Goal: Check status: Check status

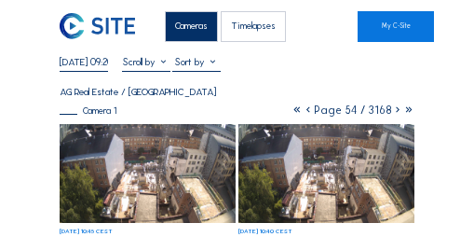
click at [397, 115] on icon at bounding box center [397, 109] width 11 height 13
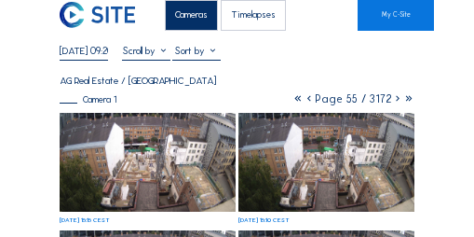
scroll to position [19, 0]
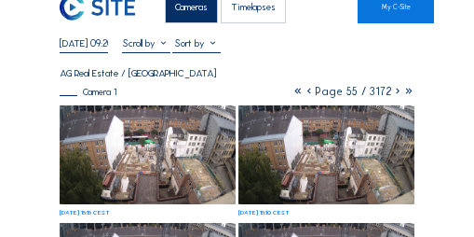
click at [70, 48] on input "[DATE] 09:20" at bounding box center [84, 43] width 48 height 12
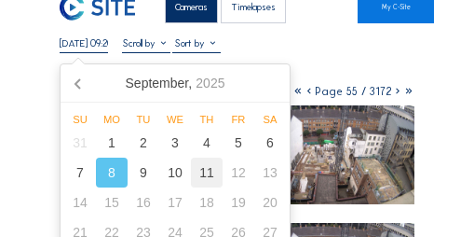
click at [202, 166] on div "11" at bounding box center [207, 172] width 32 height 30
type input "[DATE] 09:20"
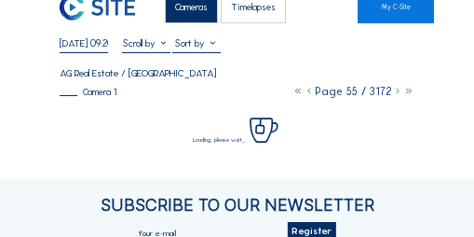
click at [30, 103] on div "Cameras Timelapses My C-Site [DATE] 09:20 Fullscreen AG Real Estate / [GEOGRAPH…" at bounding box center [237, 185] width 474 height 409
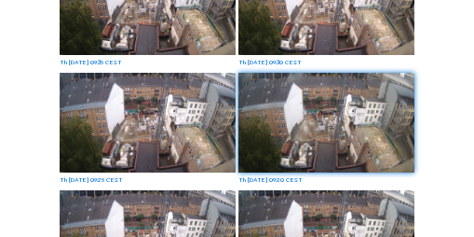
scroll to position [373, 0]
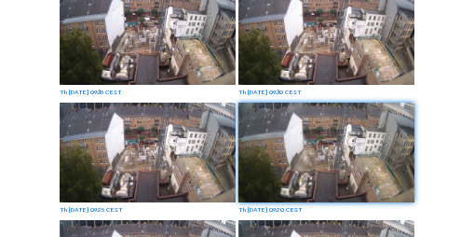
click at [143, 96] on div "Th [DATE] 09:35 CEST" at bounding box center [148, 40] width 177 height 111
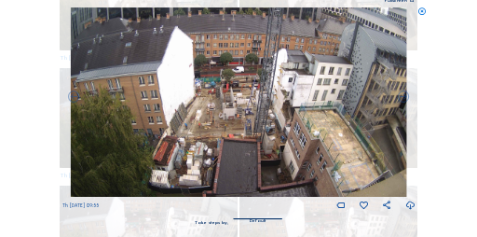
scroll to position [1315, 0]
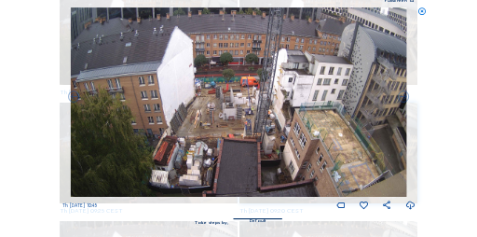
click at [423, 12] on icon at bounding box center [421, 12] width 9 height 10
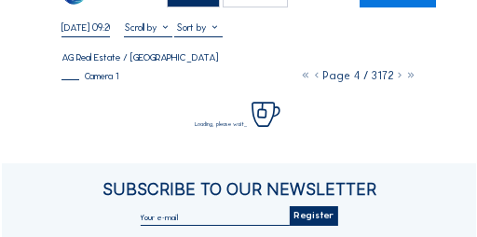
scroll to position [0, 0]
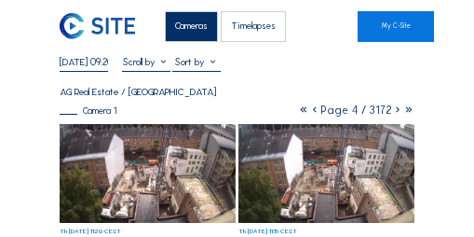
click at [128, 169] on img at bounding box center [148, 174] width 177 height 100
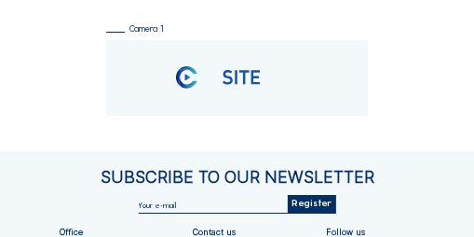
scroll to position [73, 0]
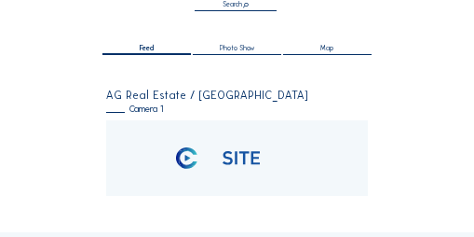
scroll to position [75, 0]
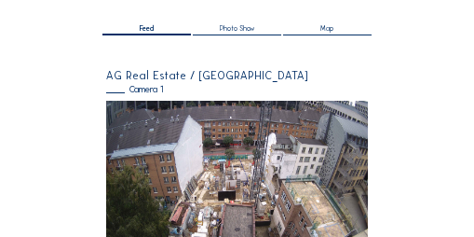
click at [147, 129] on img at bounding box center [237, 174] width 262 height 147
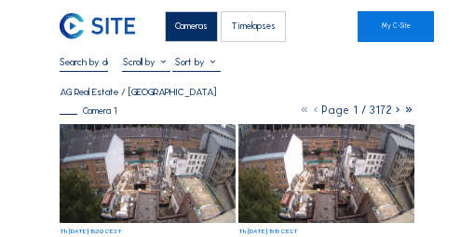
scroll to position [37, 0]
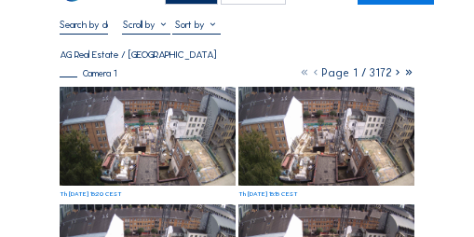
click at [146, 128] on img at bounding box center [148, 137] width 177 height 100
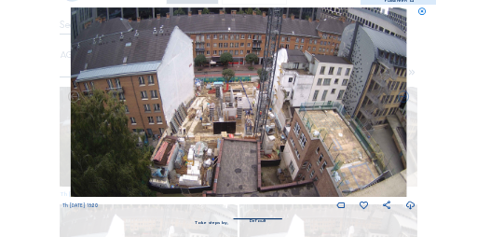
click at [421, 11] on icon at bounding box center [421, 12] width 9 height 10
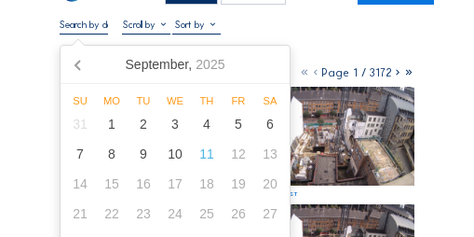
click at [76, 21] on input "text" at bounding box center [84, 25] width 48 height 12
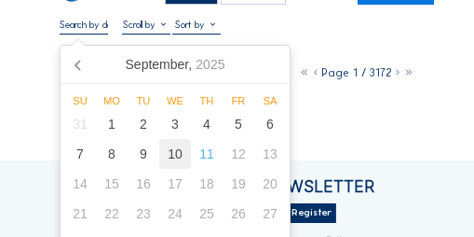
click at [181, 154] on div "10" at bounding box center [175, 154] width 32 height 30
type input "10/09/2025 15:20"
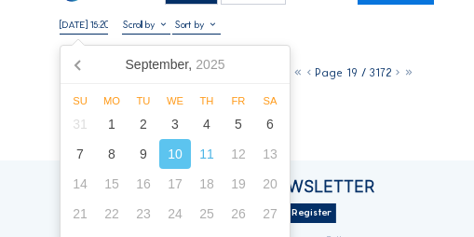
click at [15, 112] on div "Cameras Timelapses My C-Site 10/09/2025 15:20 Fullscreen AG Real Estate / Bruss…" at bounding box center [237, 167] width 474 height 409
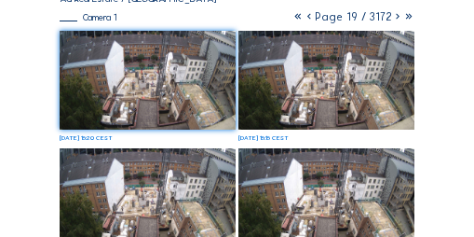
scroll to position [0, 0]
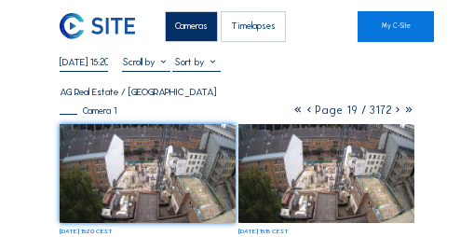
click at [313, 115] on icon at bounding box center [309, 109] width 11 height 13
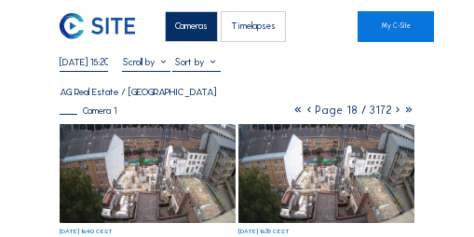
click at [397, 115] on icon at bounding box center [397, 109] width 11 height 13
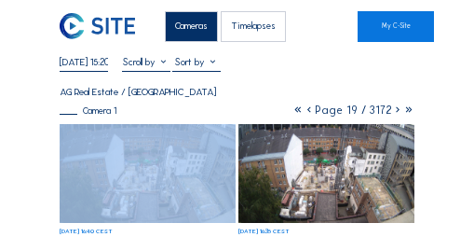
click at [397, 115] on icon at bounding box center [397, 109] width 11 height 13
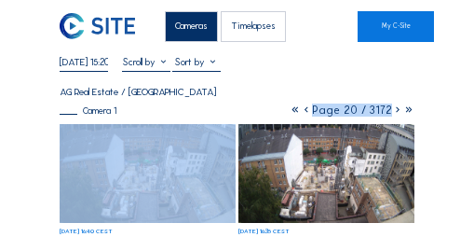
click at [397, 115] on icon at bounding box center [397, 109] width 11 height 13
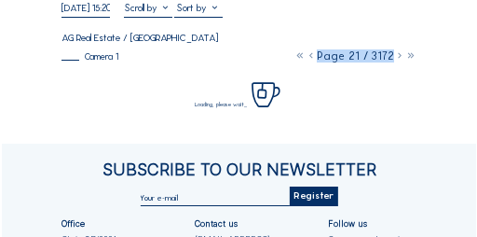
scroll to position [56, 0]
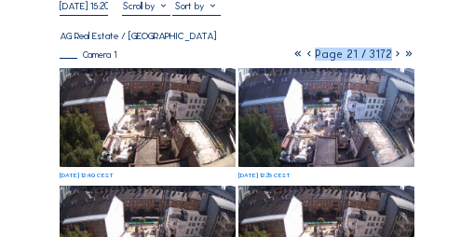
click at [342, 81] on img at bounding box center [326, 118] width 177 height 100
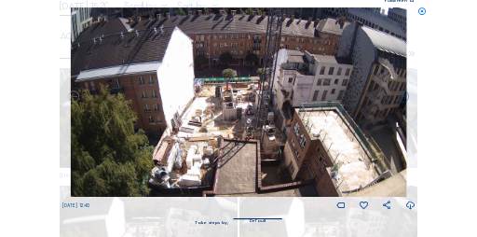
click at [424, 12] on div "Scroll to travel through time | Press 'Alt' Button + Scroll to Zoom | Click and…" at bounding box center [238, 118] width 477 height 237
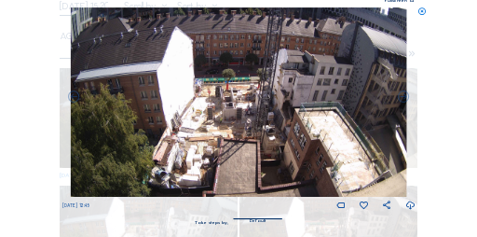
click at [423, 13] on icon at bounding box center [421, 12] width 9 height 10
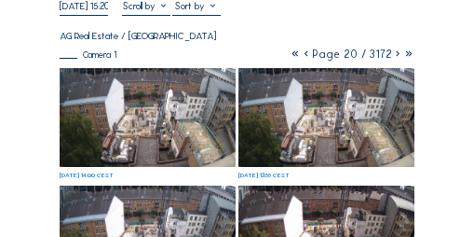
click at [172, 88] on img at bounding box center [148, 118] width 177 height 100
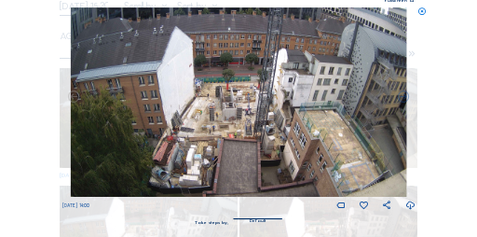
click at [411, 206] on icon at bounding box center [410, 205] width 10 height 12
